Goal: Download file/media

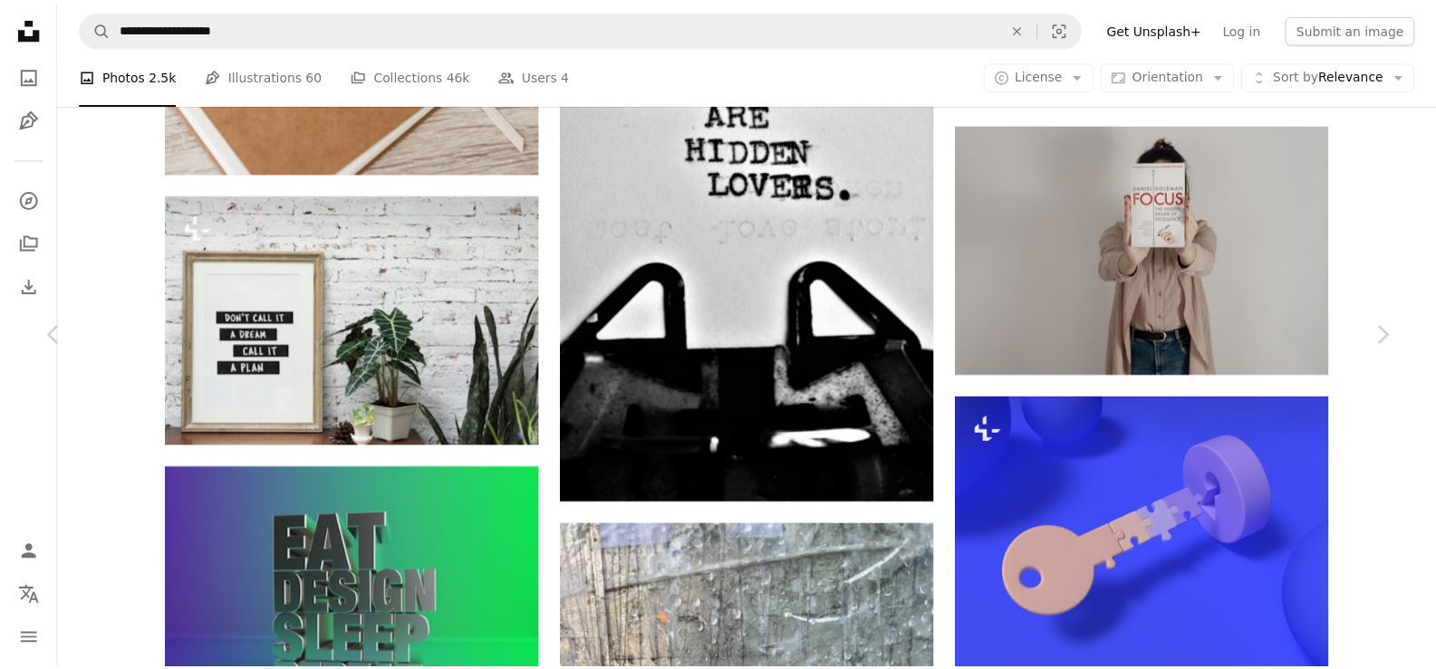
scroll to position [9373, 0]
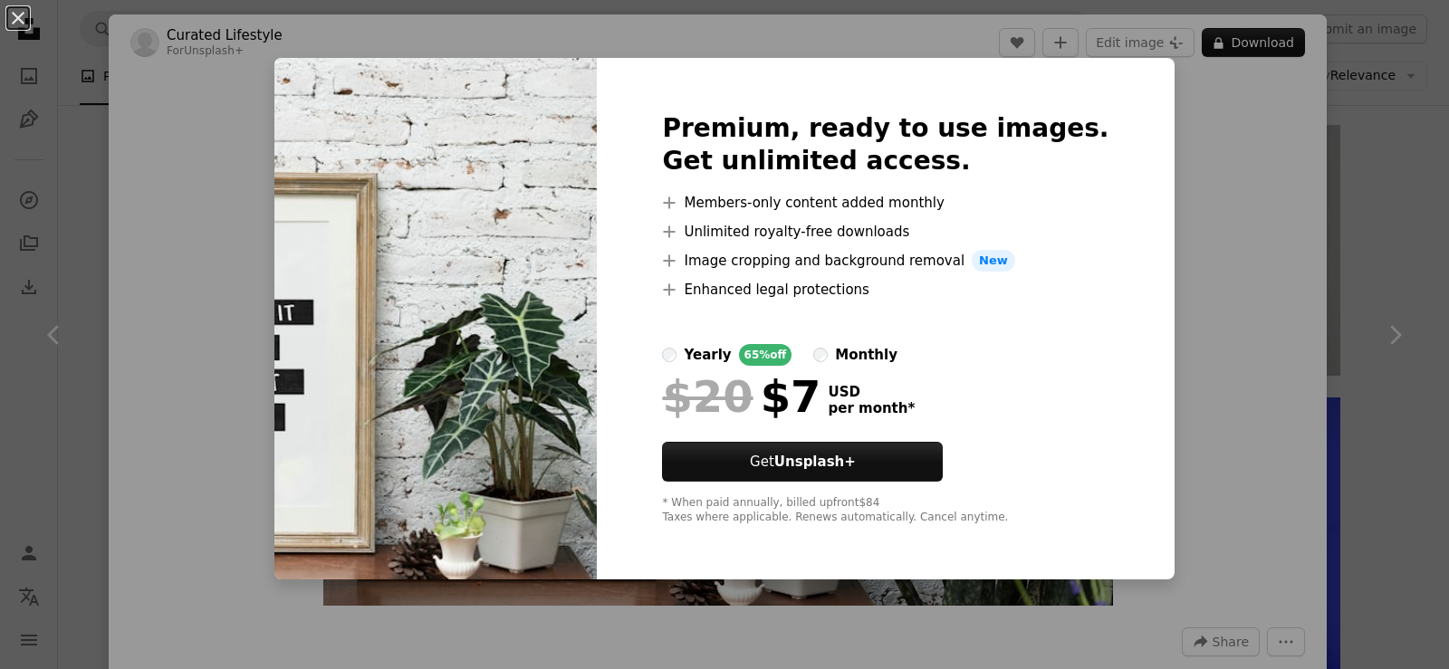
click at [1215, 196] on div "An X shape Premium, ready to use images. Get unlimited access. A plus sign Memb…" at bounding box center [724, 334] width 1449 height 669
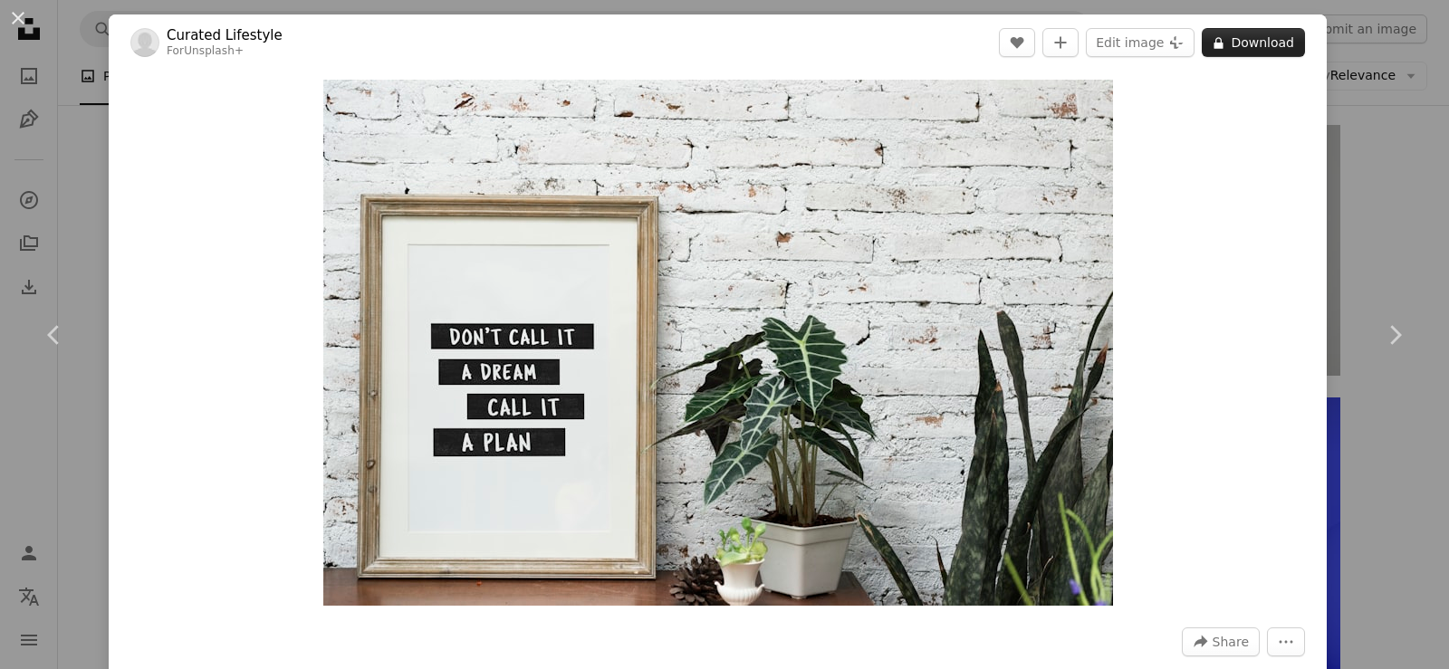
click at [1246, 37] on button "A lock Download" at bounding box center [1253, 42] width 103 height 29
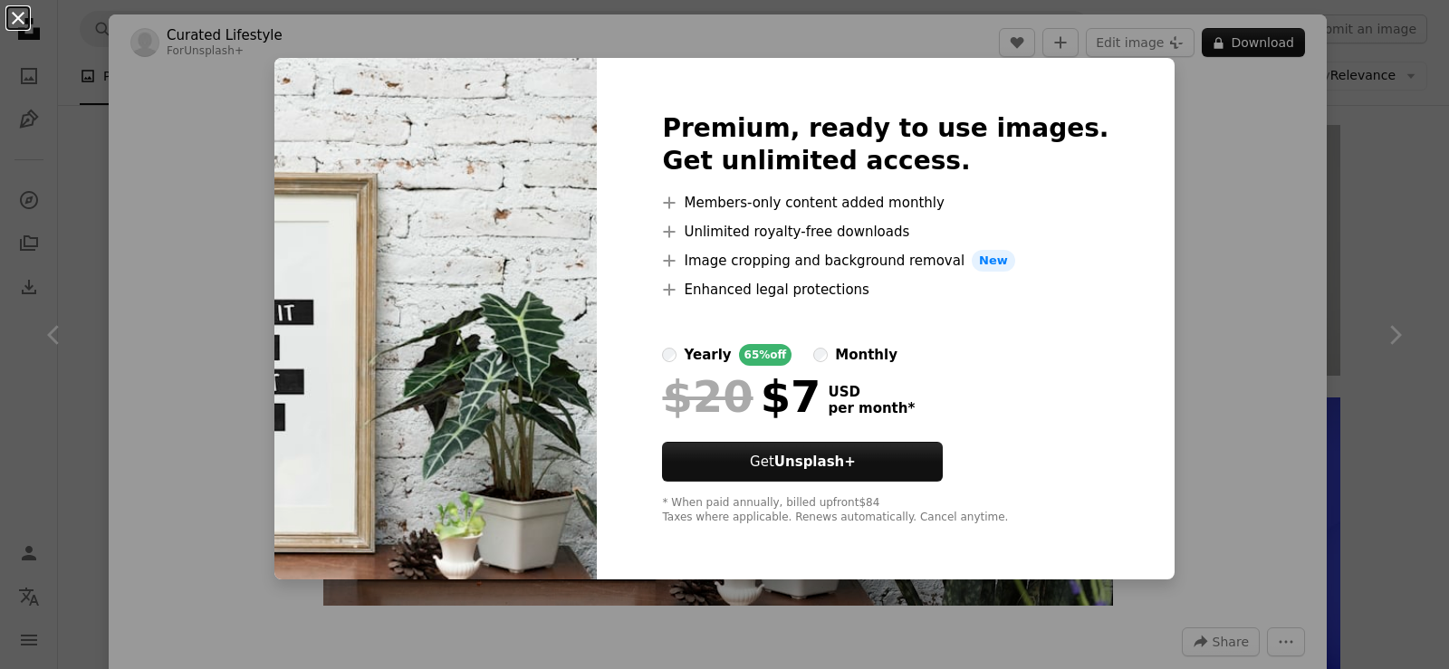
click at [23, 17] on button "An X shape" at bounding box center [18, 18] width 22 height 22
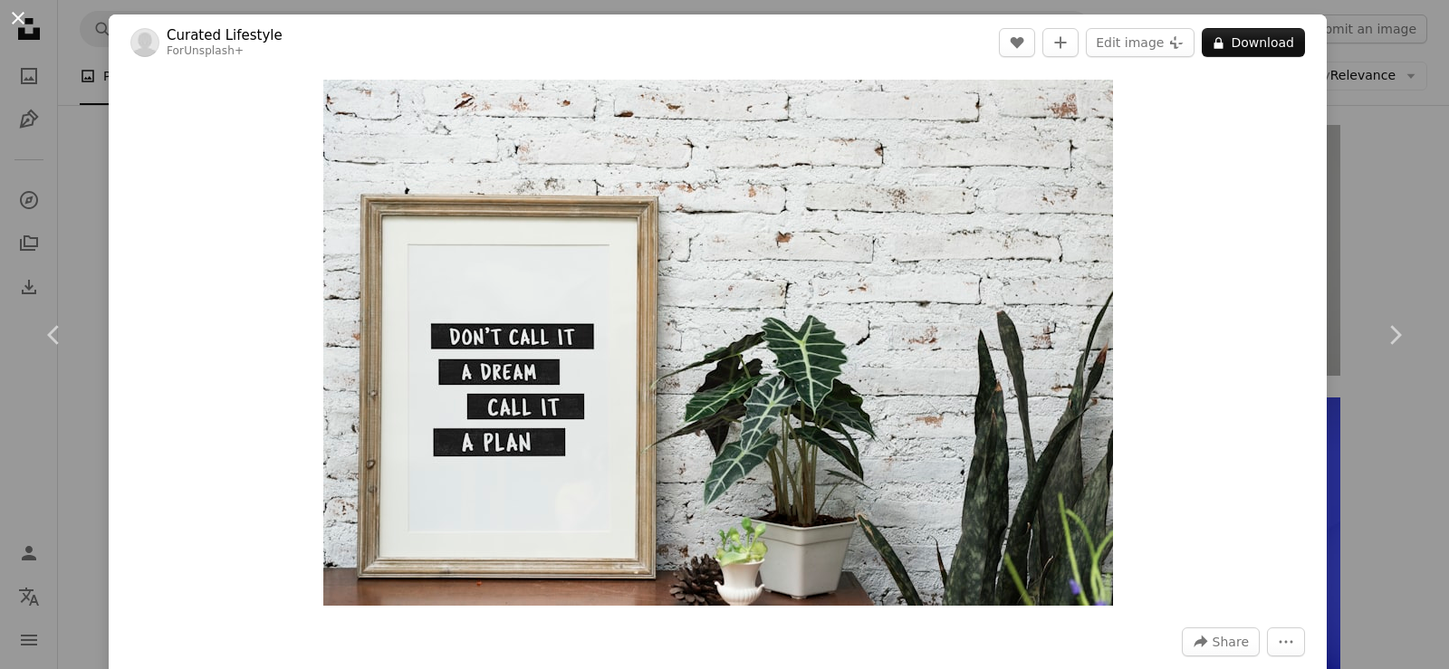
click at [18, 16] on button "An X shape" at bounding box center [18, 18] width 22 height 22
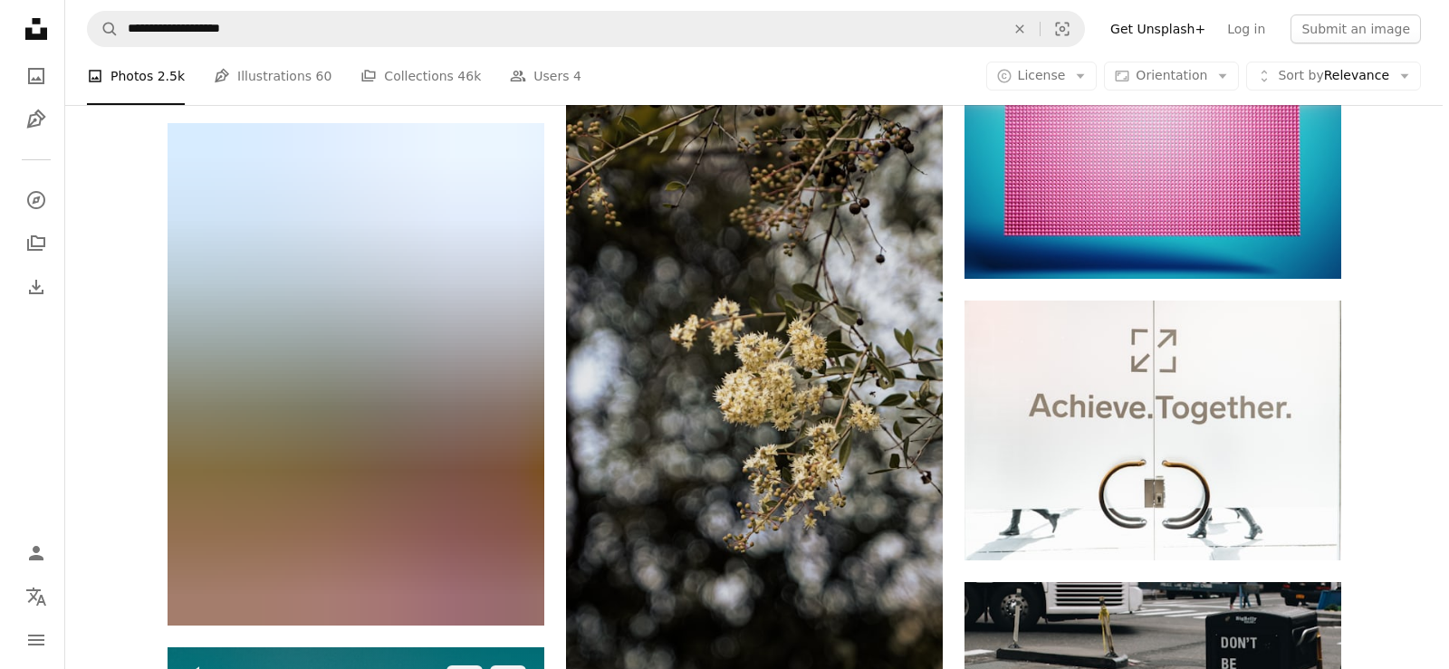
scroll to position [19201, 0]
